Goal: Browse casually

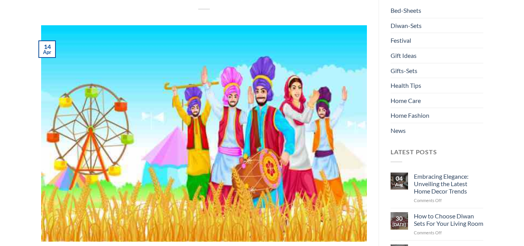
scroll to position [115, 0]
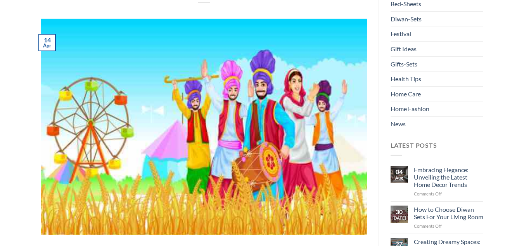
click at [211, 136] on img at bounding box center [204, 127] width 326 height 216
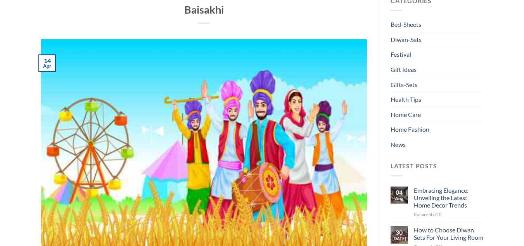
click at [242, 192] on img at bounding box center [204, 147] width 326 height 216
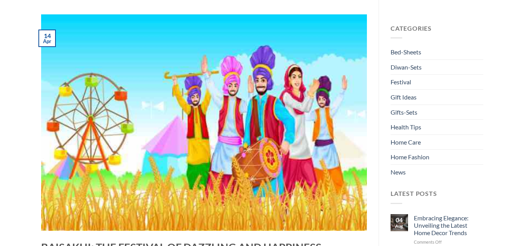
scroll to position [119, 0]
